Goal: Check status: Check status

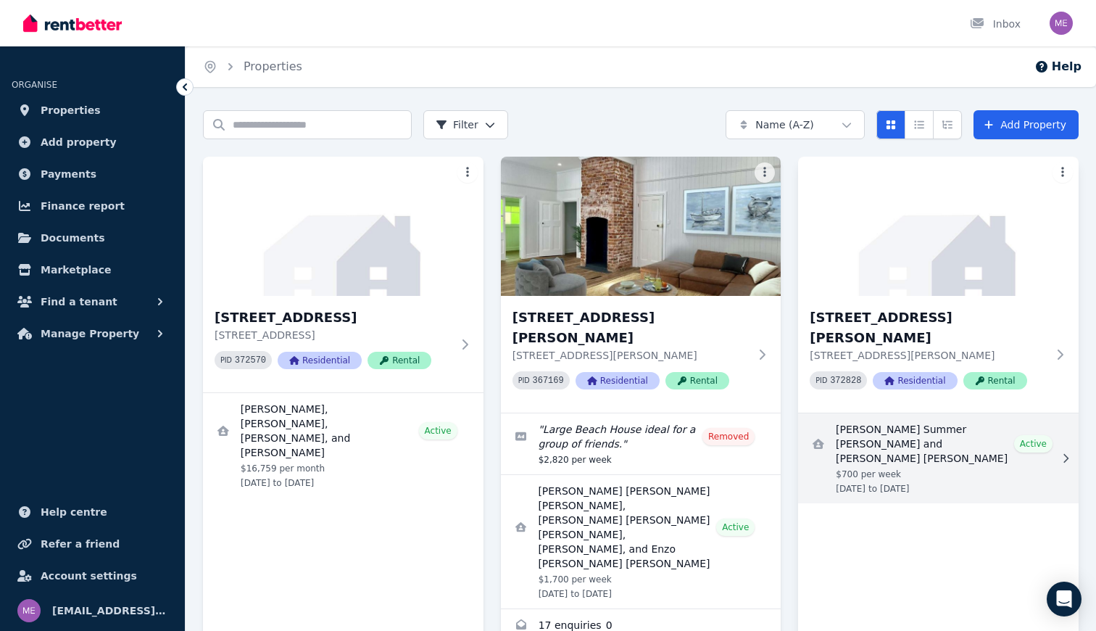
click at [875, 413] on link "View details for Lucy Summer Mackenney and Matthew John Pile-Rowland" at bounding box center [938, 458] width 281 height 90
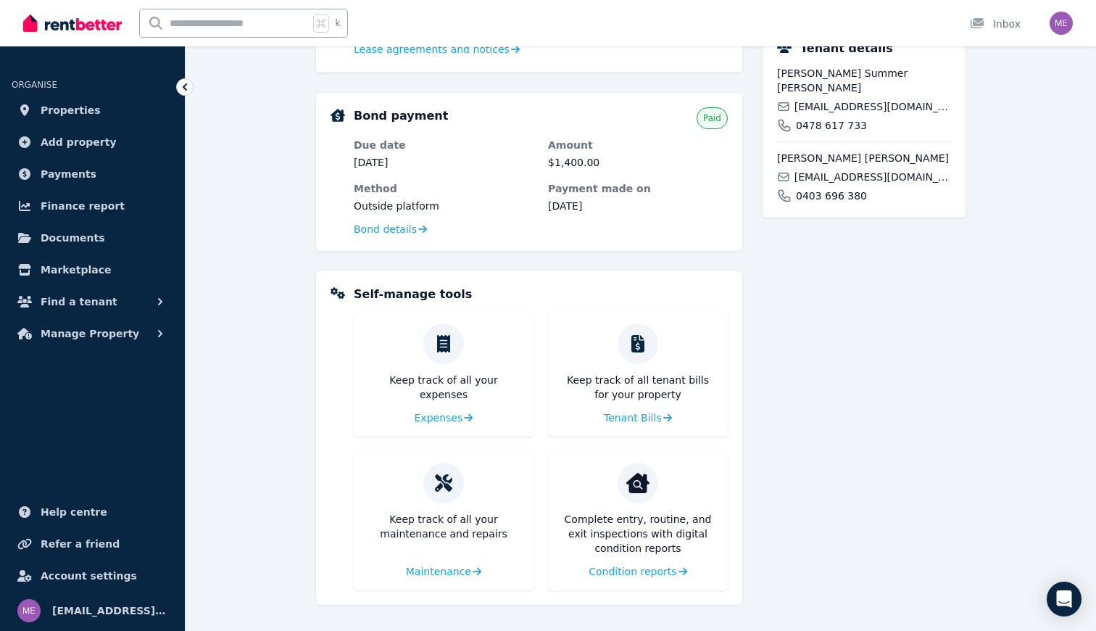
scroll to position [415, 0]
click at [641, 570] on span "Condition reports" at bounding box center [631, 571] width 88 height 15
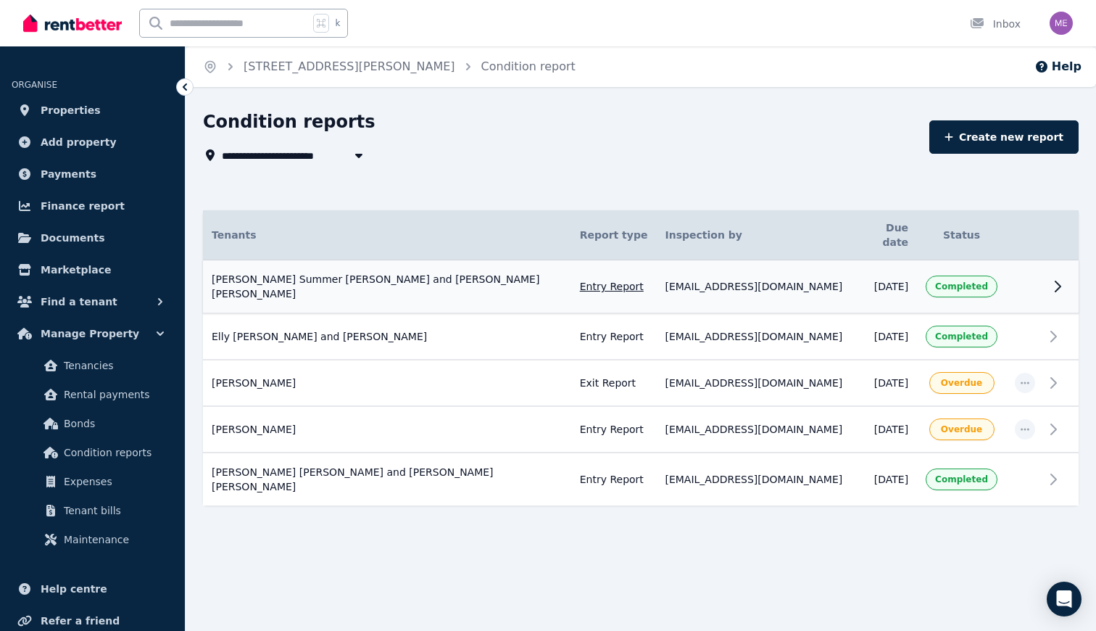
click at [1014, 263] on td at bounding box center [1025, 287] width 38 height 54
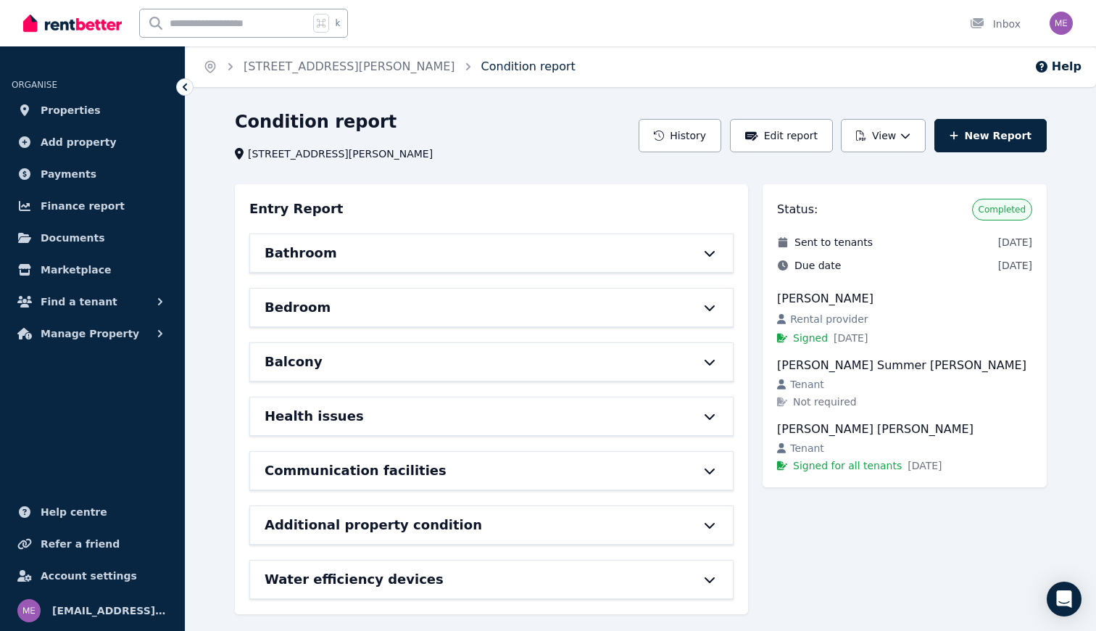
click at [481, 62] on link "Condition report" at bounding box center [528, 66] width 94 height 14
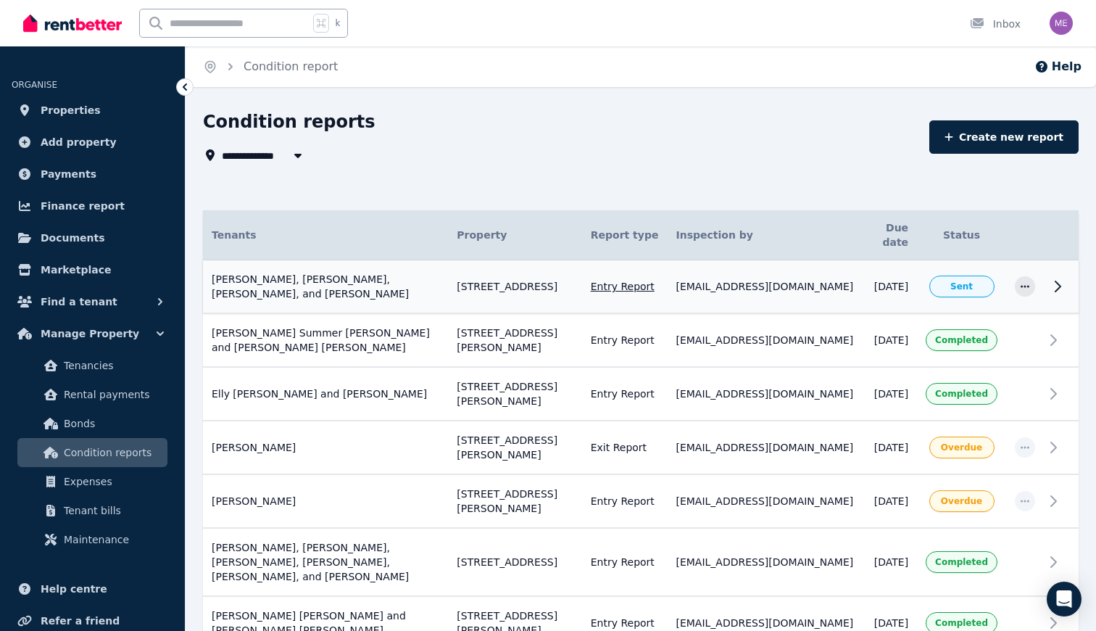
click at [1061, 278] on icon at bounding box center [1057, 286] width 17 height 17
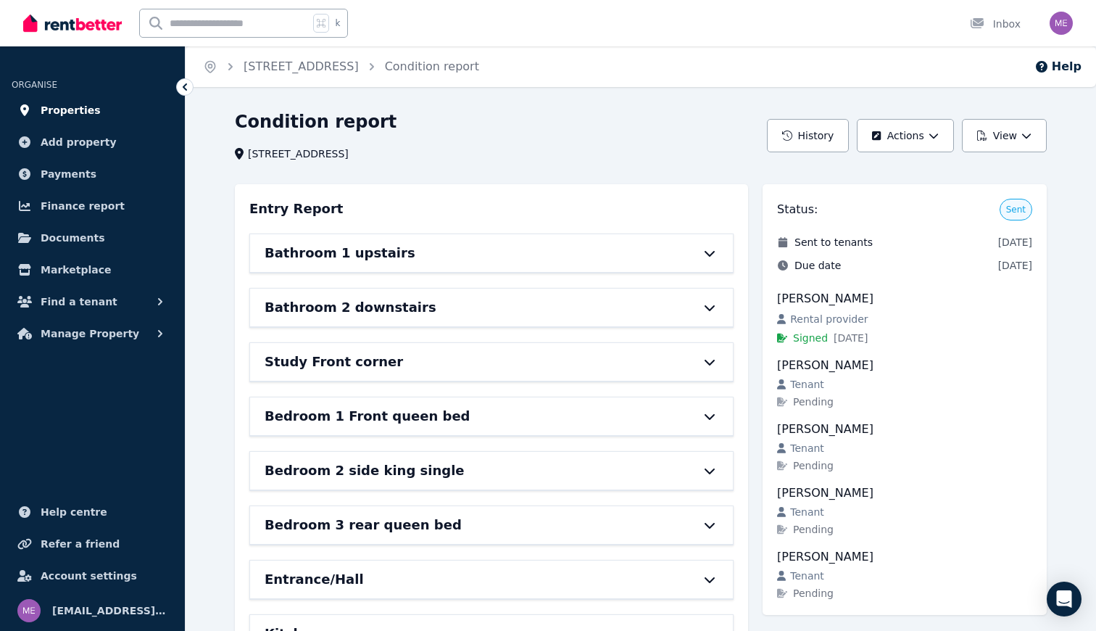
click at [62, 108] on span "Properties" at bounding box center [71, 110] width 60 height 17
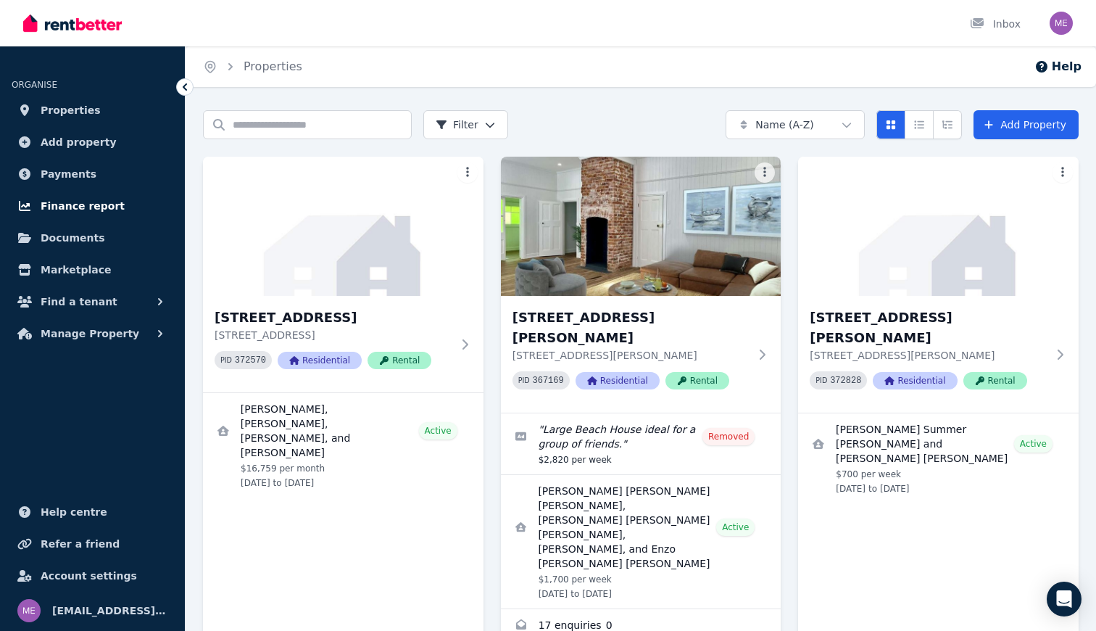
click at [76, 206] on span "Finance report" at bounding box center [83, 205] width 84 height 17
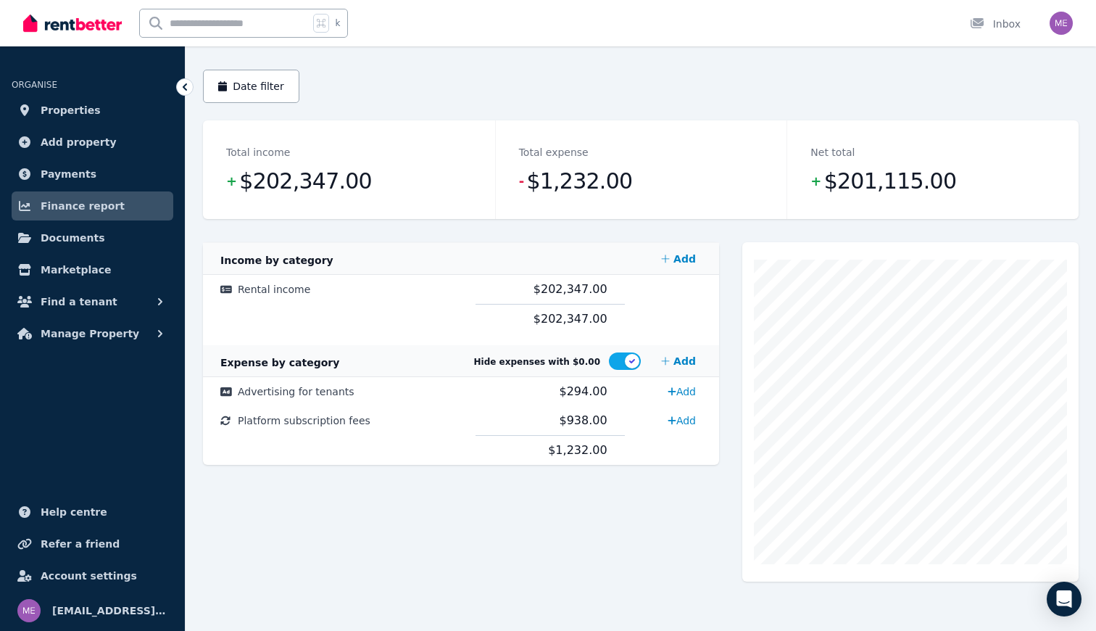
scroll to position [117, 0]
click at [254, 83] on button "Date filter" at bounding box center [251, 86] width 96 height 33
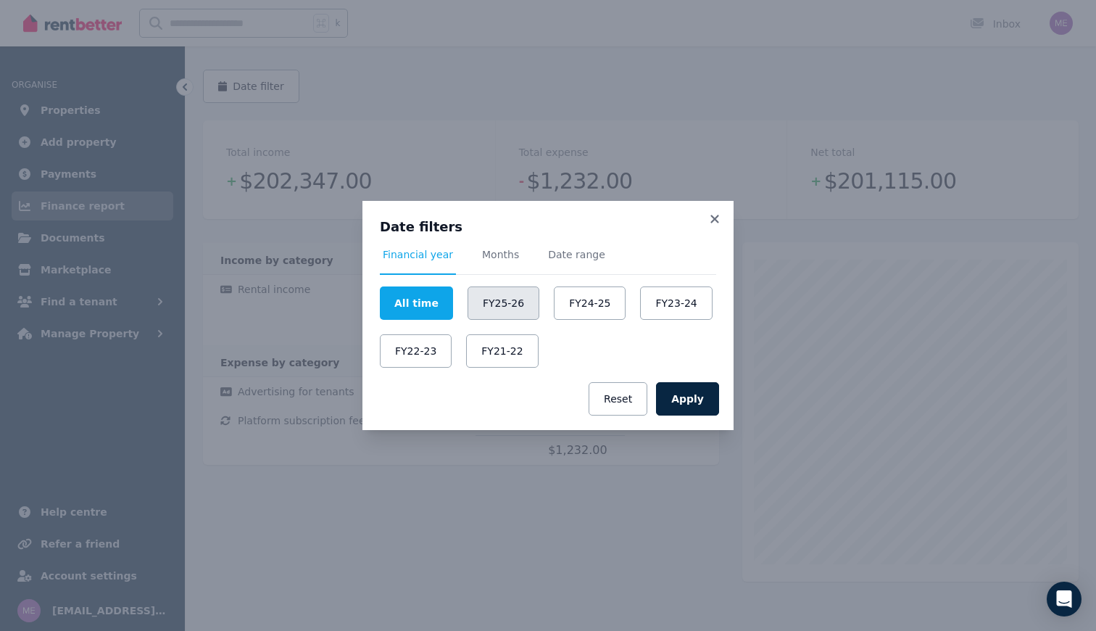
click at [498, 313] on button "FY25-26" at bounding box center [504, 302] width 72 height 33
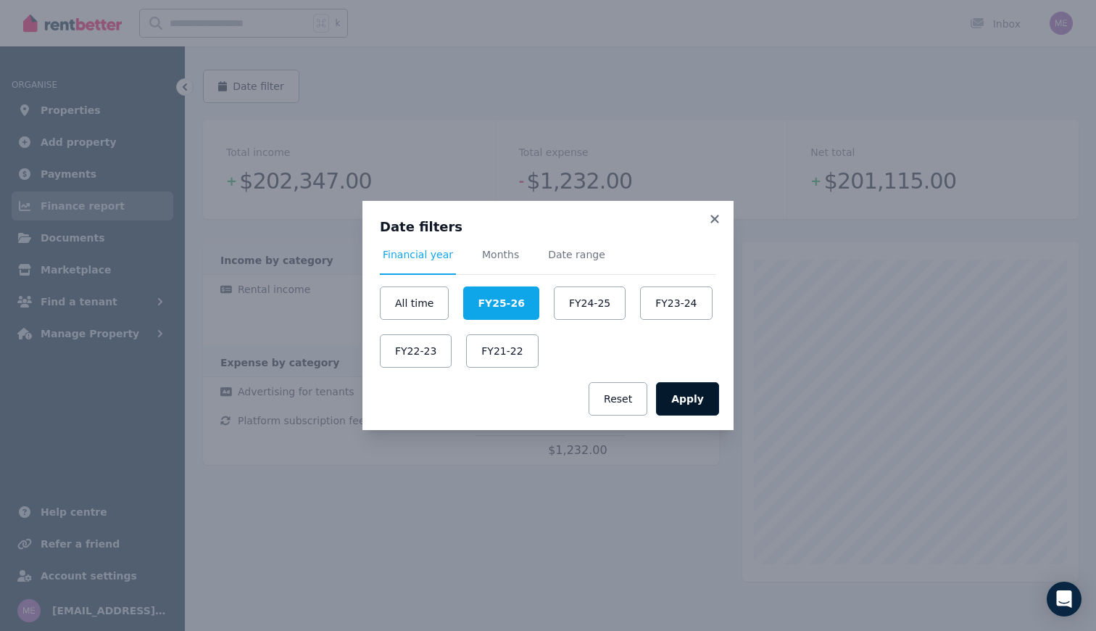
click at [699, 402] on button "Apply" at bounding box center [687, 398] width 63 height 33
